Goal: Information Seeking & Learning: Learn about a topic

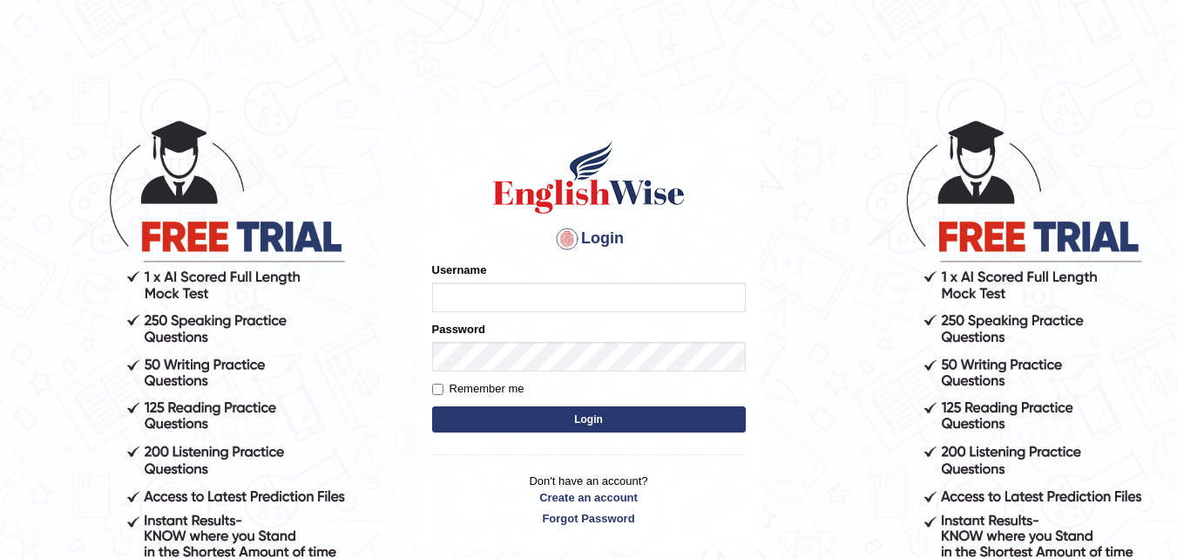
type input "Leena49"
click at [584, 421] on button "Login" at bounding box center [589, 419] width 314 height 26
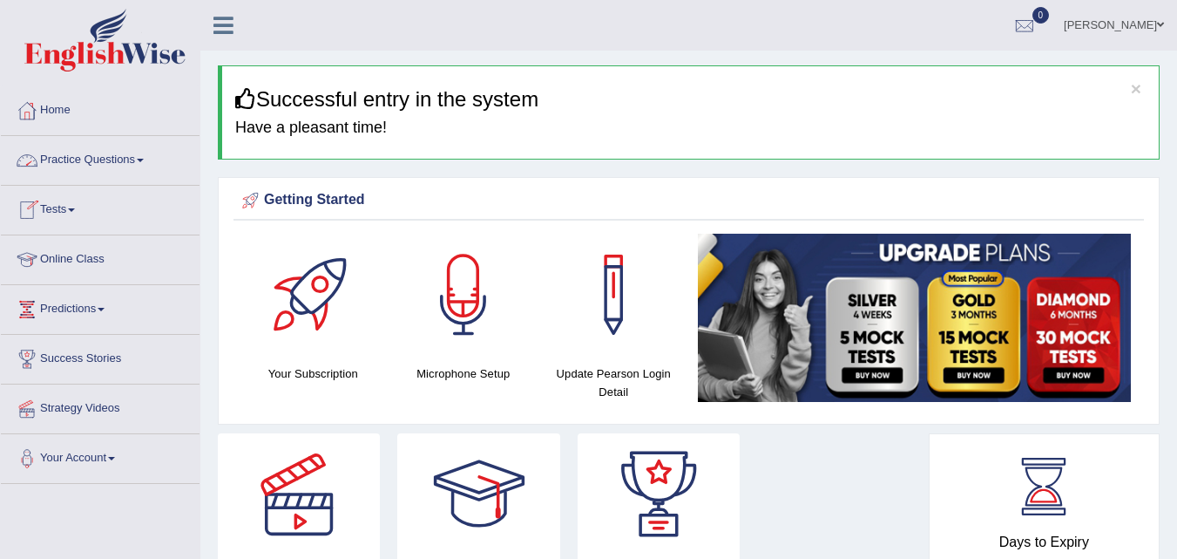
click at [148, 158] on link "Practice Questions" at bounding box center [100, 158] width 199 height 44
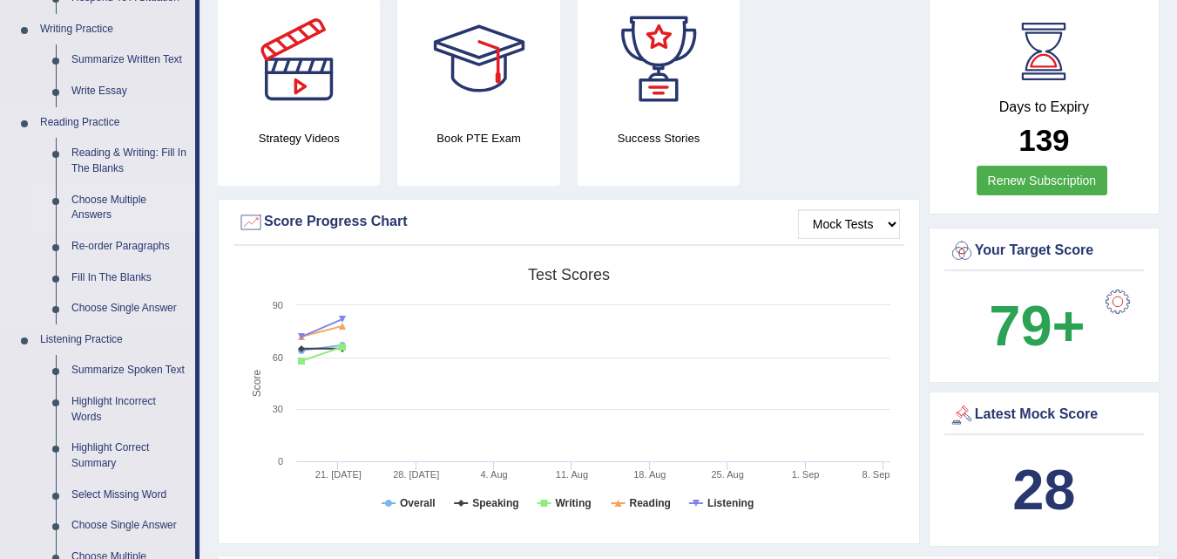
scroll to position [436, 0]
click at [116, 363] on link "Summarize Spoken Text" at bounding box center [130, 369] width 132 height 31
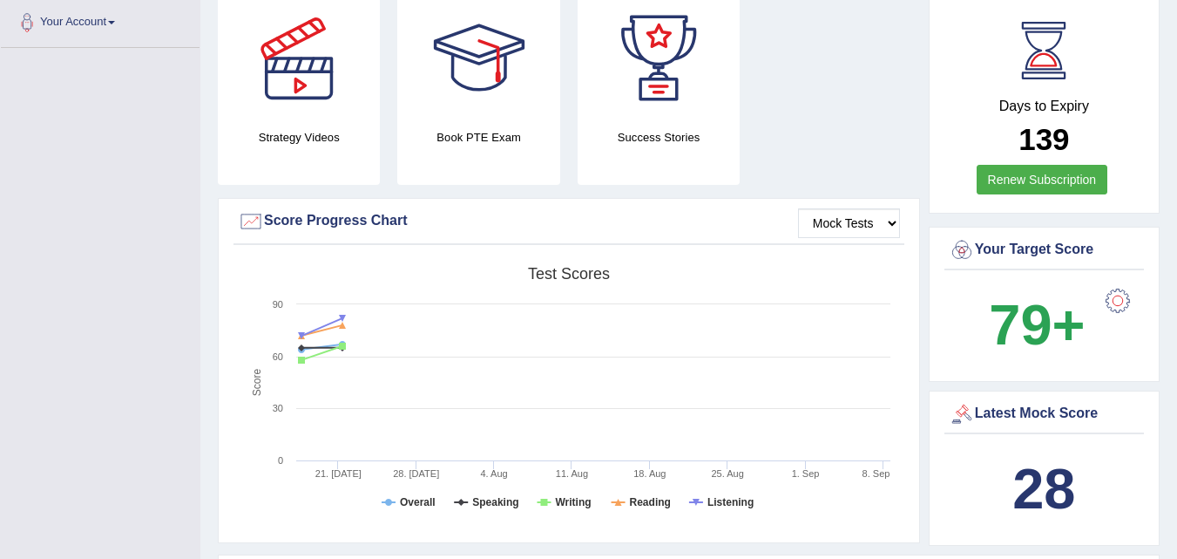
scroll to position [652, 0]
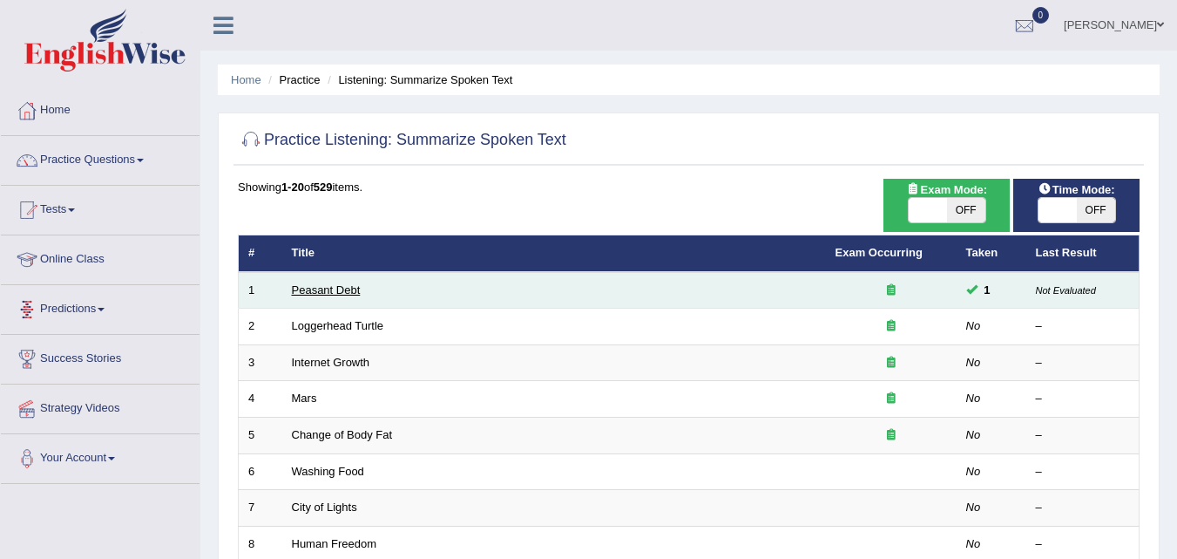
click at [352, 283] on link "Peasant Debt" at bounding box center [326, 289] width 69 height 13
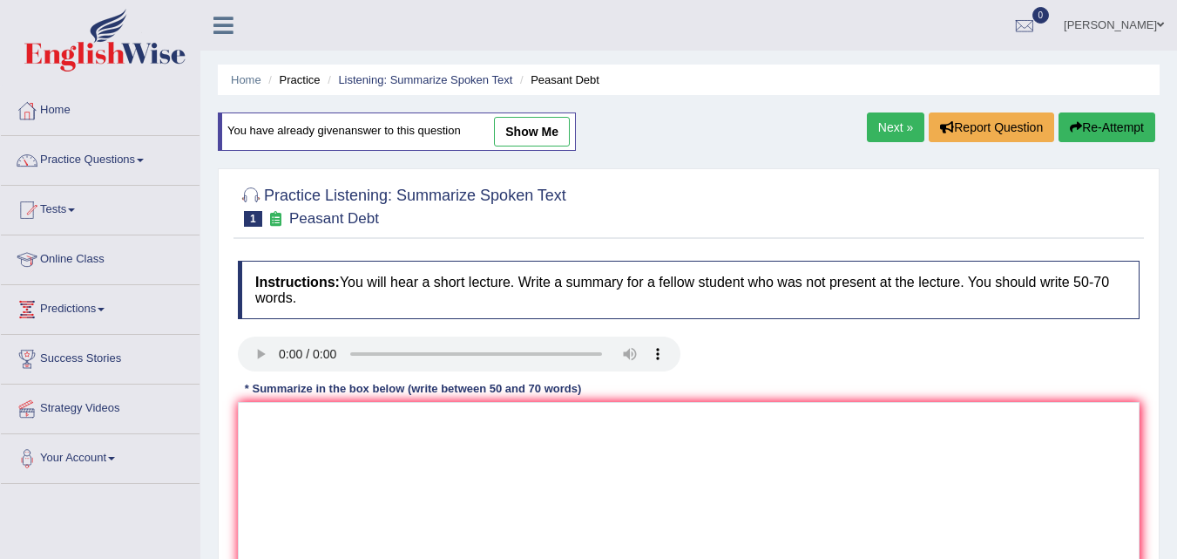
click at [510, 131] on link "show me" at bounding box center [532, 132] width 76 height 30
type textarea "The speaker provided comprehensive overview on Seedbanks, highlighting its adva…"
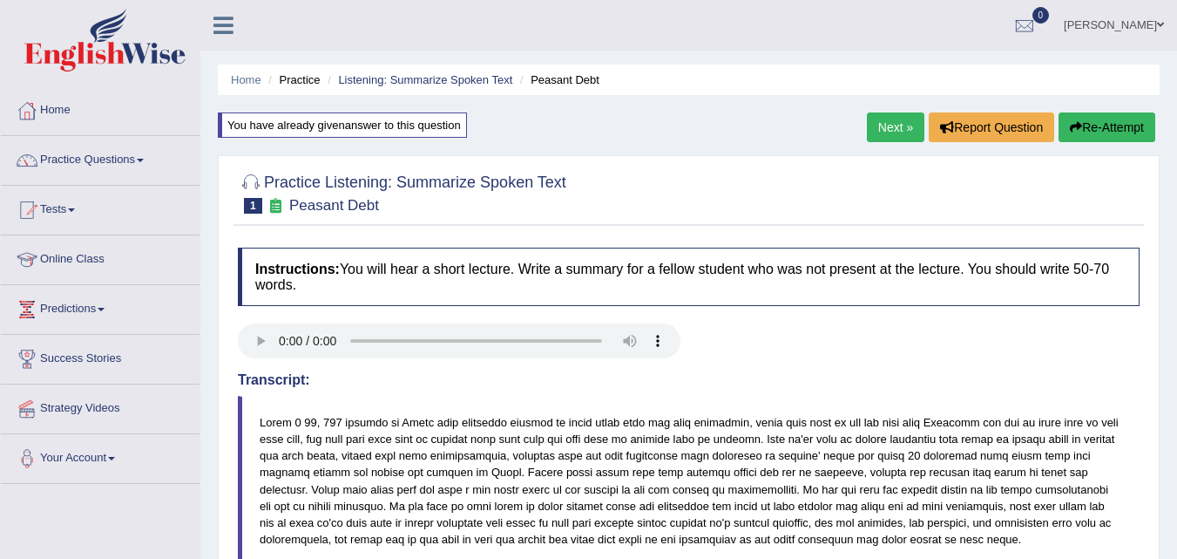
click at [1125, 131] on button "Re-Attempt" at bounding box center [1107, 127] width 97 height 30
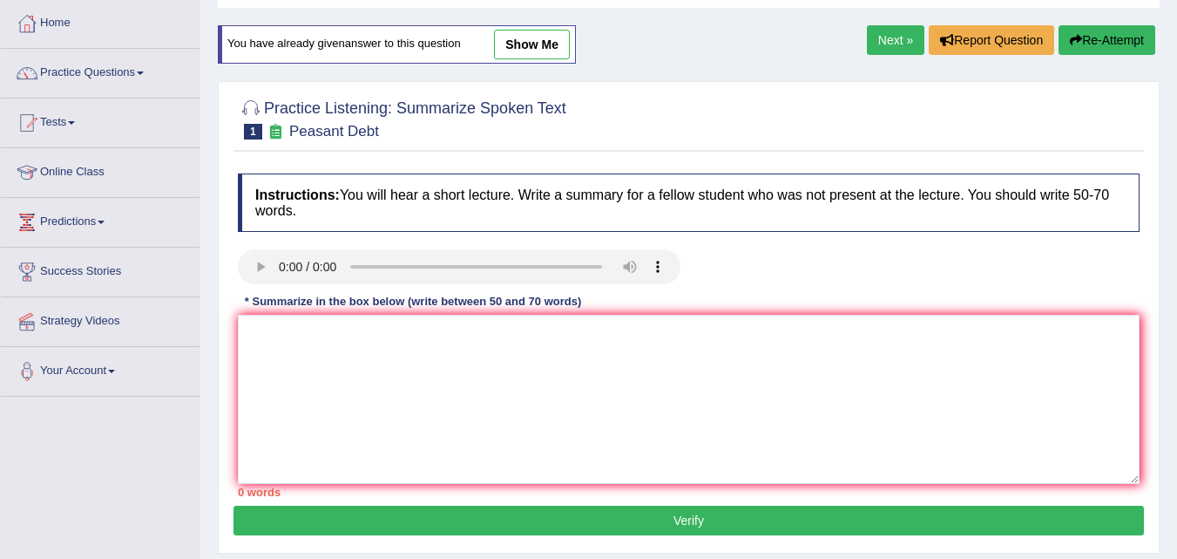
scroll to position [87, 0]
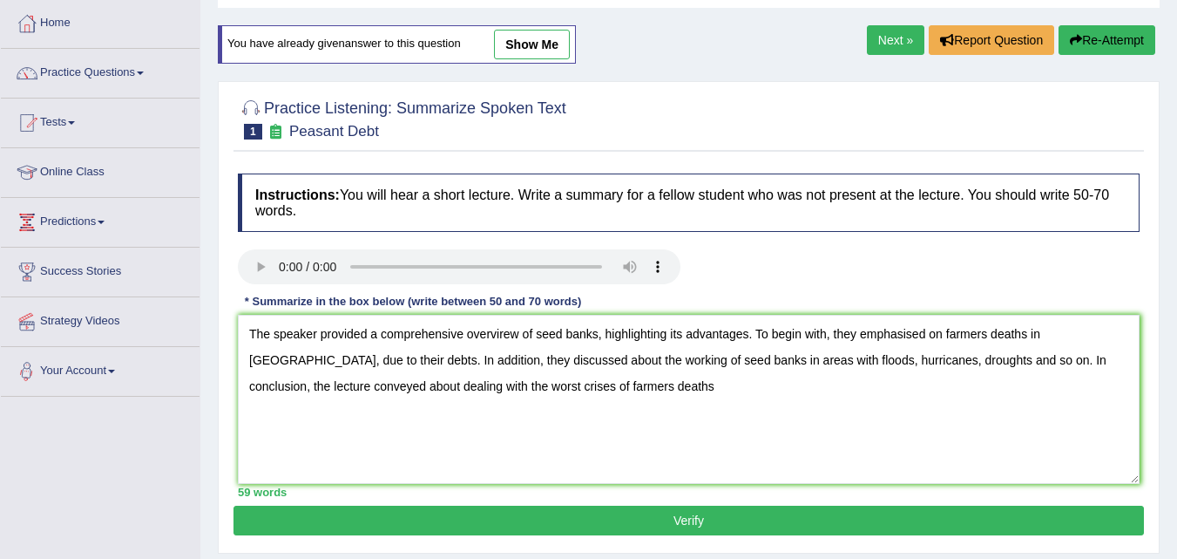
click at [304, 358] on textarea "The speaker provided a comprehensive overvirew of seed banks, highlighting its …" at bounding box center [689, 399] width 902 height 169
click at [634, 357] on textarea "The speaker provided a comprehensive overvirew of seed banks, highlighting its …" at bounding box center [689, 399] width 902 height 169
click at [846, 386] on textarea "The speaker provided a comprehensive overvirew of seed banks, highlighting its …" at bounding box center [689, 399] width 902 height 169
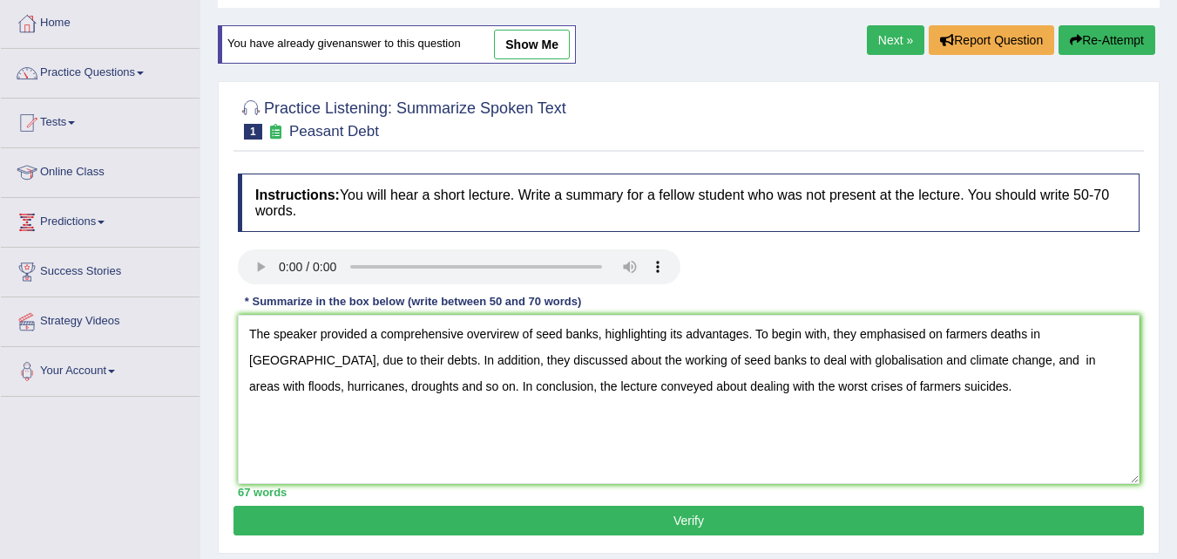
type textarea "The speaker provided a comprehensive overvirew of seed banks, highlighting its …"
click at [801, 530] on button "Verify" at bounding box center [689, 520] width 911 height 30
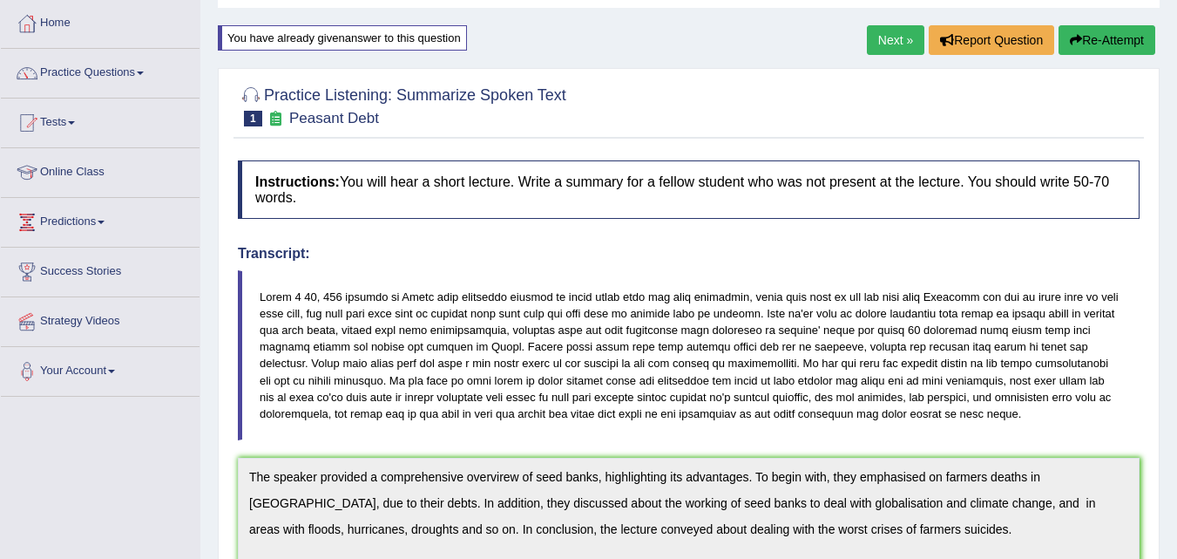
click at [1125, 44] on button "Re-Attempt" at bounding box center [1107, 40] width 97 height 30
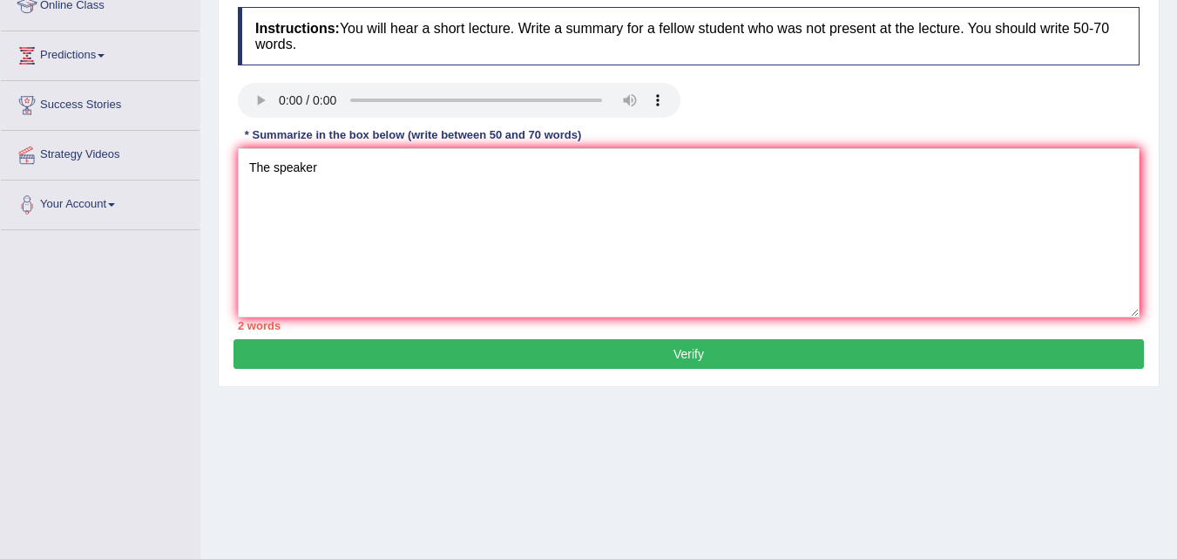
scroll to position [284, 0]
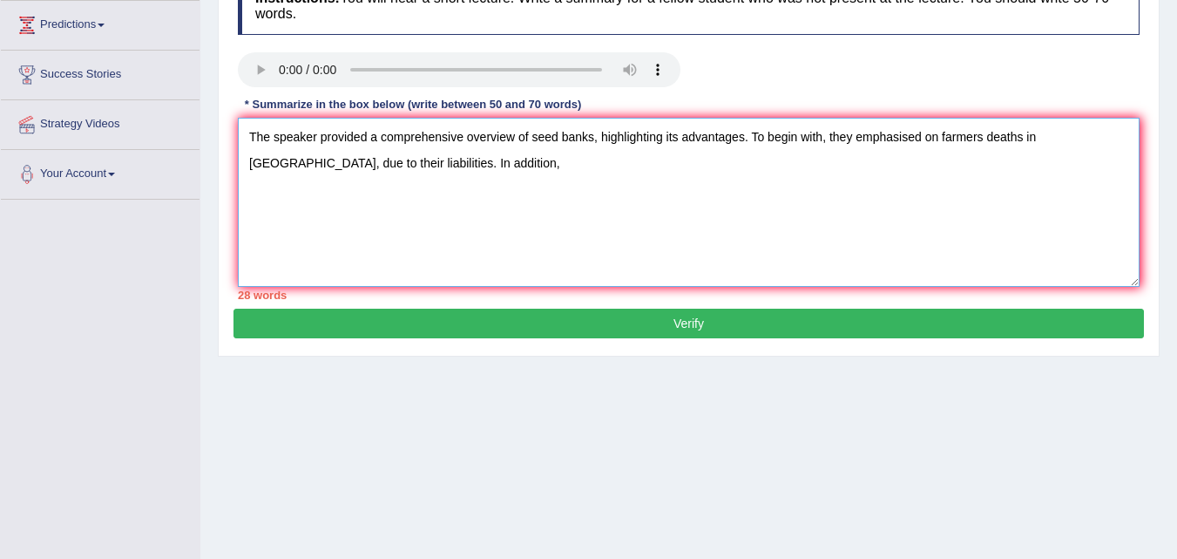
click at [420, 166] on textarea "The speaker provided a comprehensive overview of seed banks, highlighting its a…" at bounding box center [689, 202] width 902 height 169
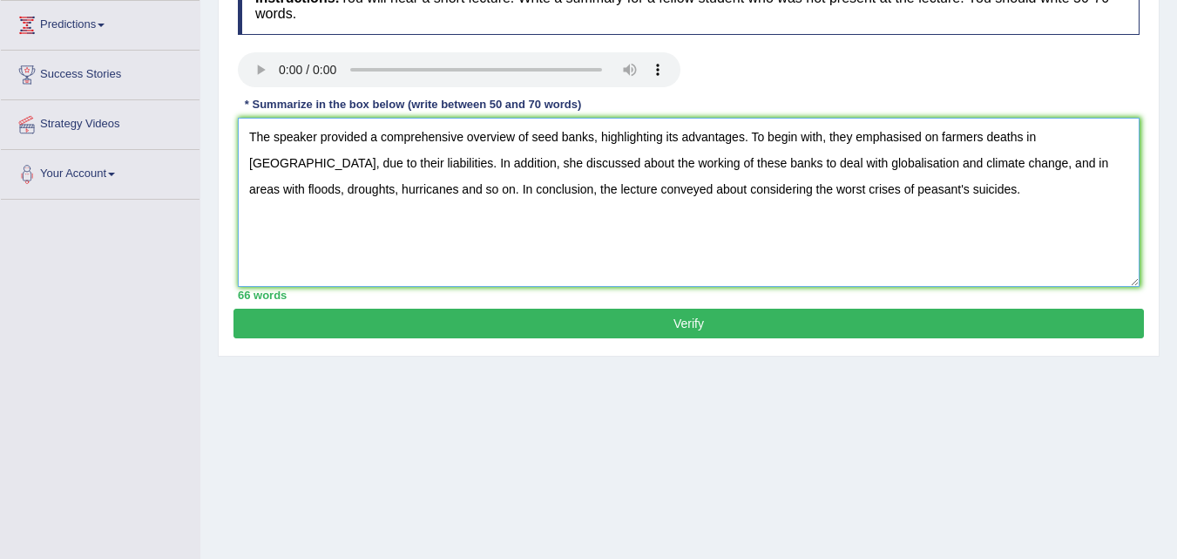
type textarea "The speaker provided a comprehensive overview of seed banks, highlighting its a…"
click at [413, 326] on button "Verify" at bounding box center [689, 323] width 911 height 30
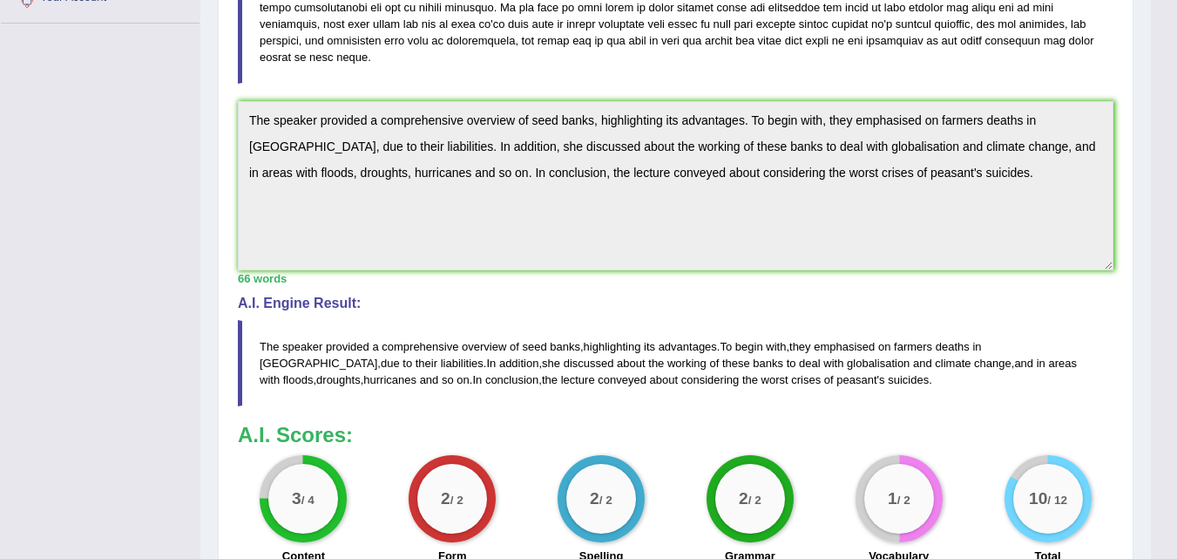
scroll to position [373, 0]
